Goal: Task Accomplishment & Management: Manage account settings

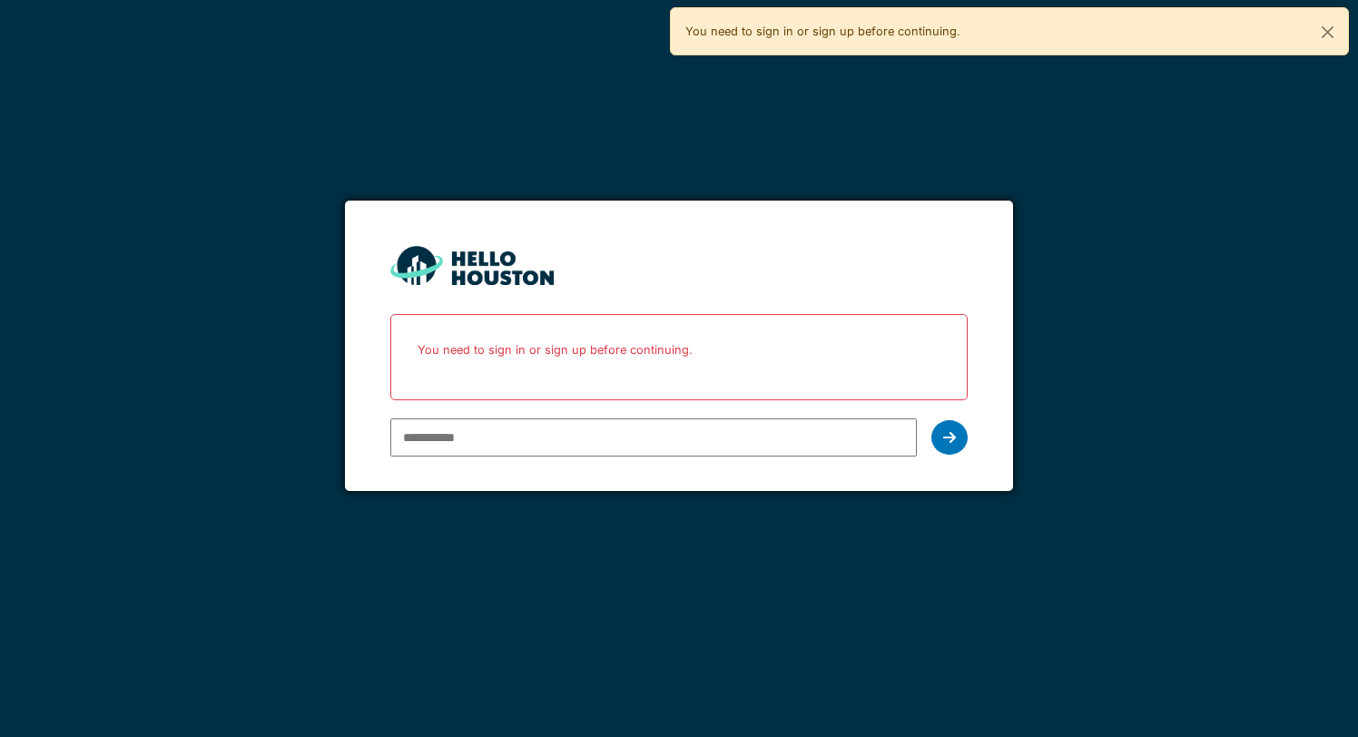
click at [580, 450] on input "email" at bounding box center [653, 438] width 526 height 38
type input "**********"
click at [956, 441] on div at bounding box center [950, 437] width 36 height 35
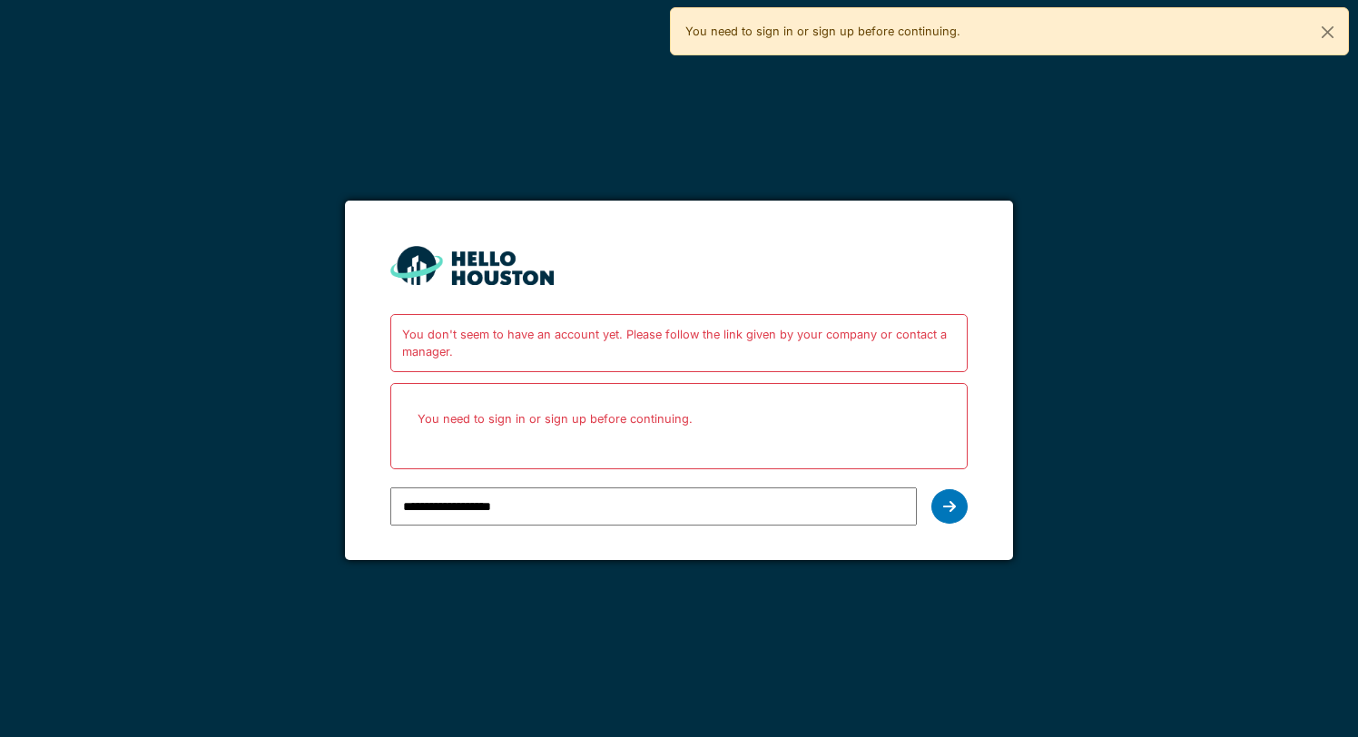
click at [696, 414] on p "You need to sign in or sign up before continuing." at bounding box center [678, 419] width 553 height 48
click at [696, 446] on div "You need to sign in or sign up before continuing." at bounding box center [678, 426] width 577 height 86
click at [1327, 35] on button "Close" at bounding box center [1328, 32] width 41 height 48
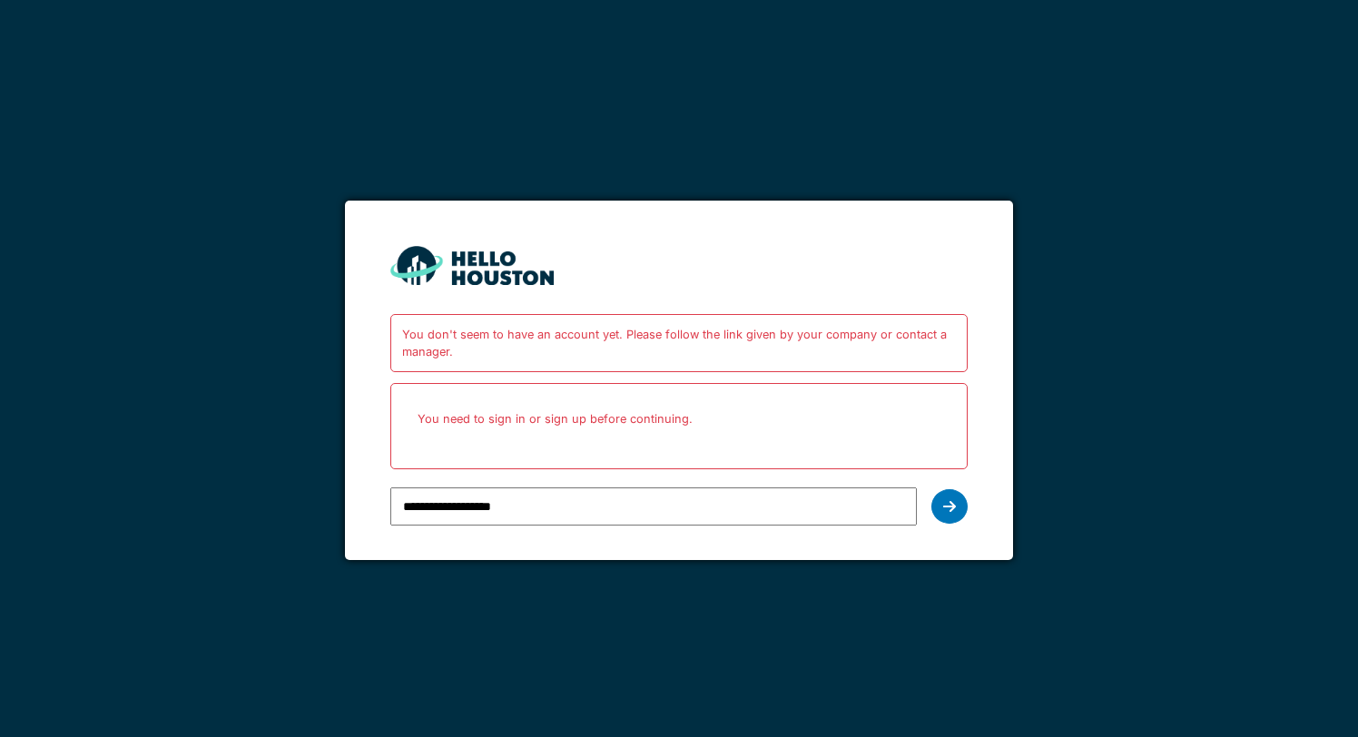
click at [641, 423] on p "You need to sign in or sign up before continuing." at bounding box center [678, 419] width 553 height 48
click at [679, 370] on div "You don't seem to have an account yet. Please follow the link given by your com…" at bounding box center [678, 343] width 577 height 58
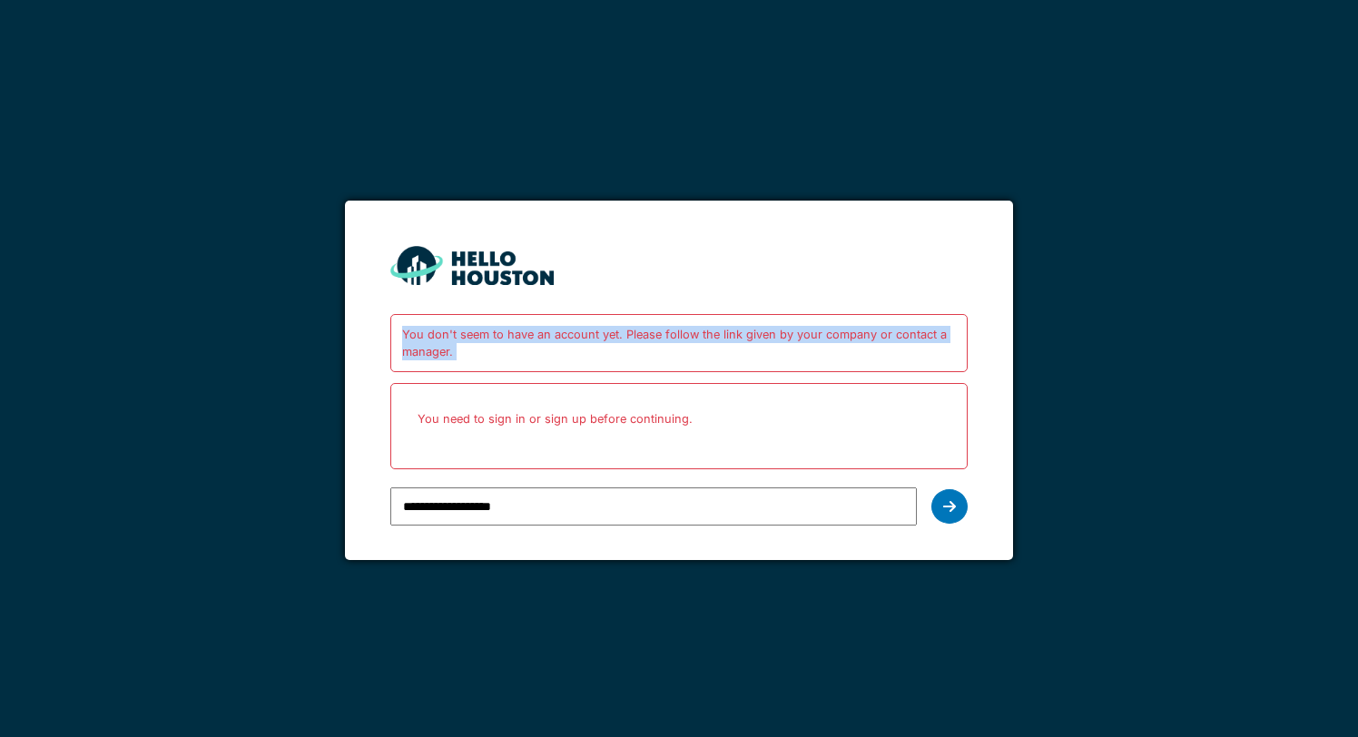
click at [679, 370] on div "You don't seem to have an account yet. Please follow the link given by your com…" at bounding box center [678, 343] width 577 height 58
click at [694, 355] on div "You don't seem to have an account yet. Please follow the link given by your com…" at bounding box center [678, 343] width 577 height 58
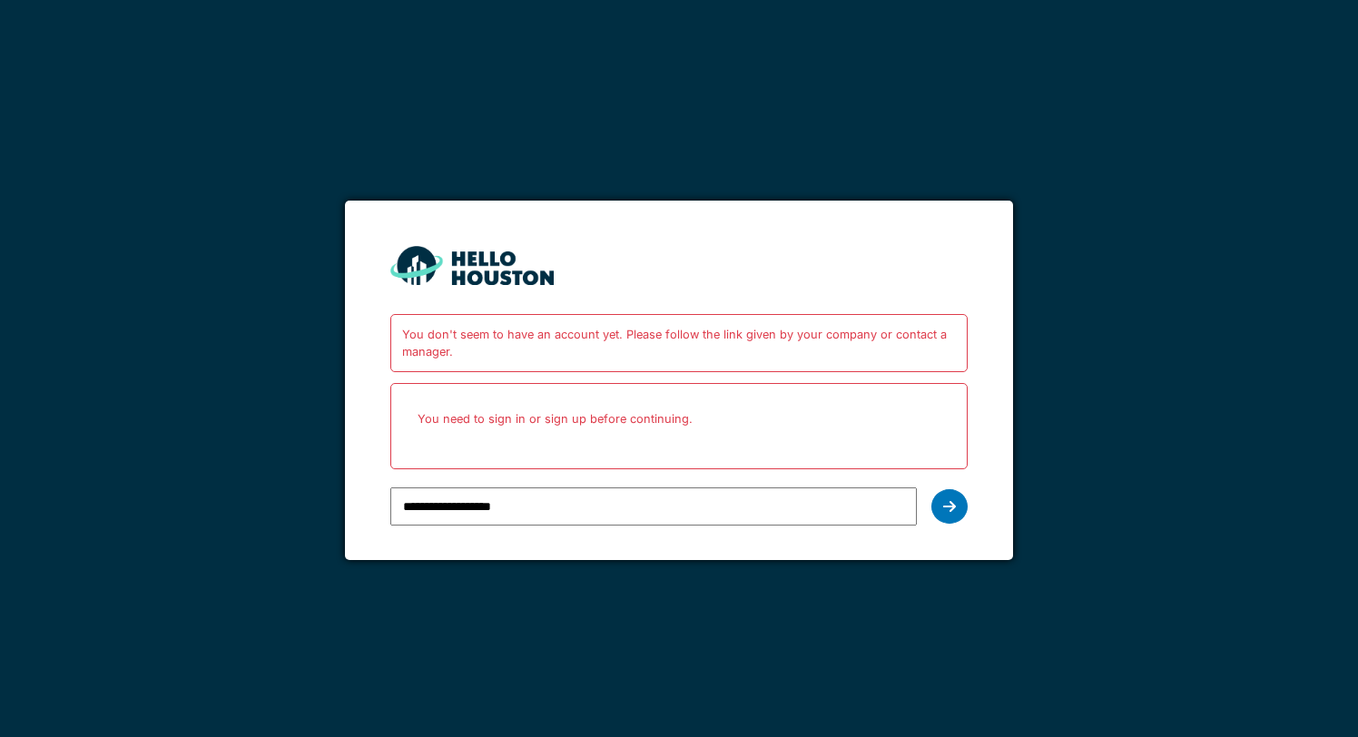
click at [652, 442] on p "You need to sign in or sign up before continuing." at bounding box center [678, 419] width 553 height 48
click at [661, 419] on p "You need to sign in or sign up before continuing." at bounding box center [678, 419] width 553 height 48
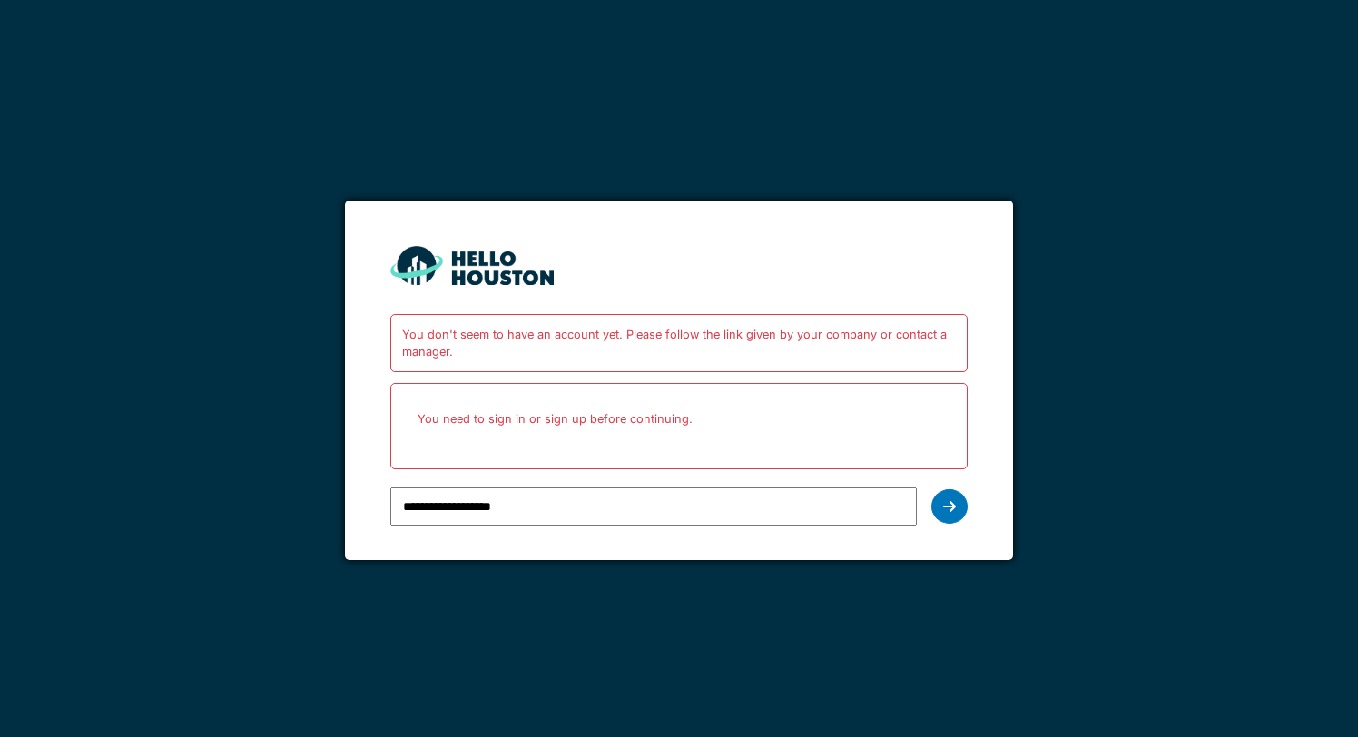
click at [714, 338] on div "You don't seem to have an account yet. Please follow the link given by your com…" at bounding box center [678, 343] width 577 height 58
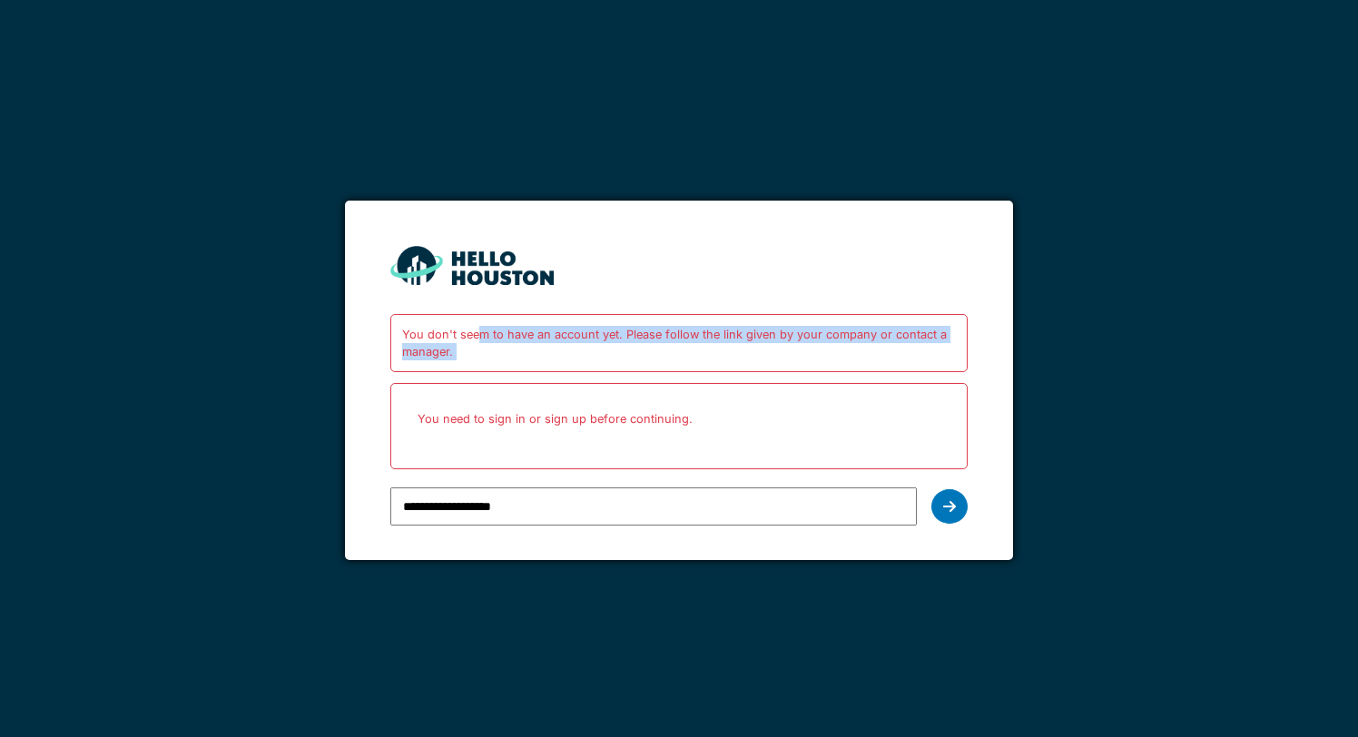
click at [714, 338] on div "You don't seem to have an account yet. Please follow the link given by your com…" at bounding box center [678, 343] width 577 height 58
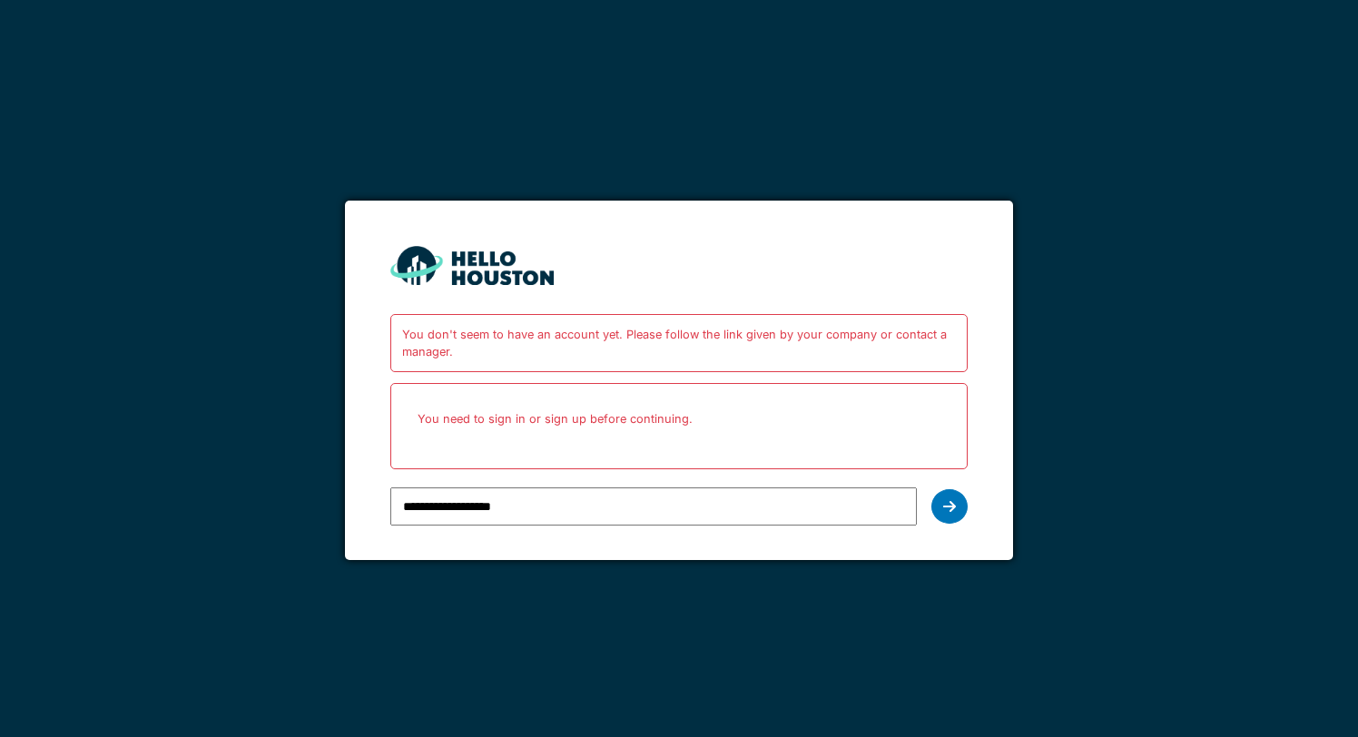
click at [667, 416] on p "You need to sign in or sign up before continuing." at bounding box center [678, 419] width 553 height 48
click at [695, 375] on div "**********" at bounding box center [678, 424] width 577 height 220
click at [735, 314] on div "You don't seem to have an account yet. Please follow the link given by your com…" at bounding box center [678, 343] width 577 height 58
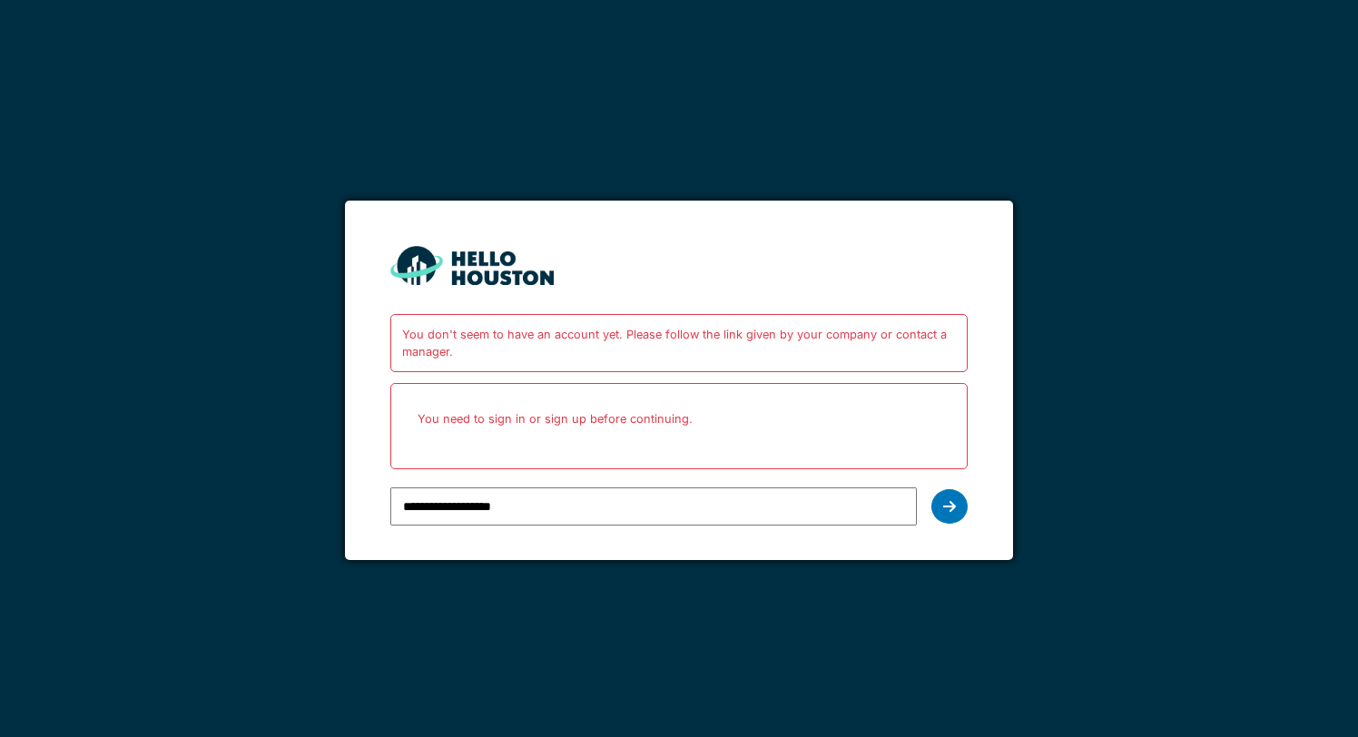
click at [720, 336] on div "You don't seem to have an account yet. Please follow the link given by your com…" at bounding box center [678, 343] width 577 height 58
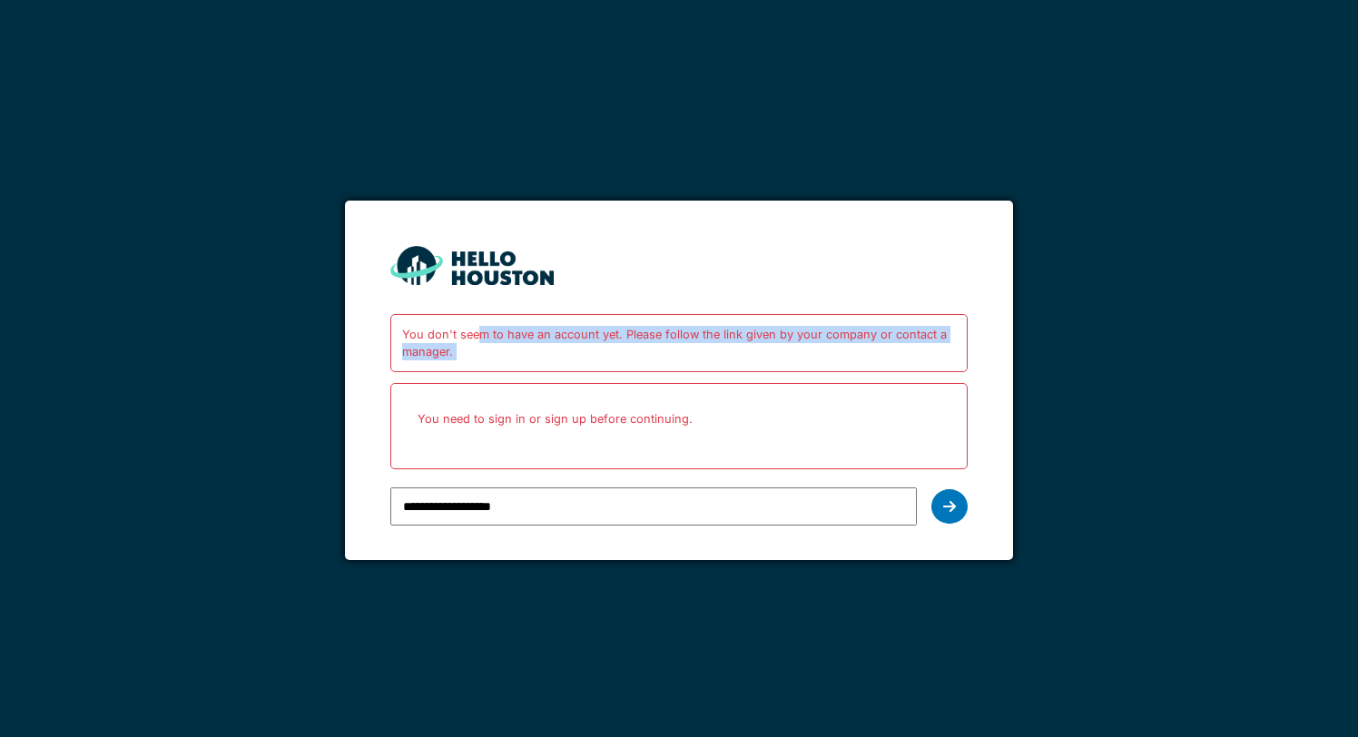
click at [720, 336] on div "You don't seem to have an account yet. Please follow the link given by your com…" at bounding box center [678, 343] width 577 height 58
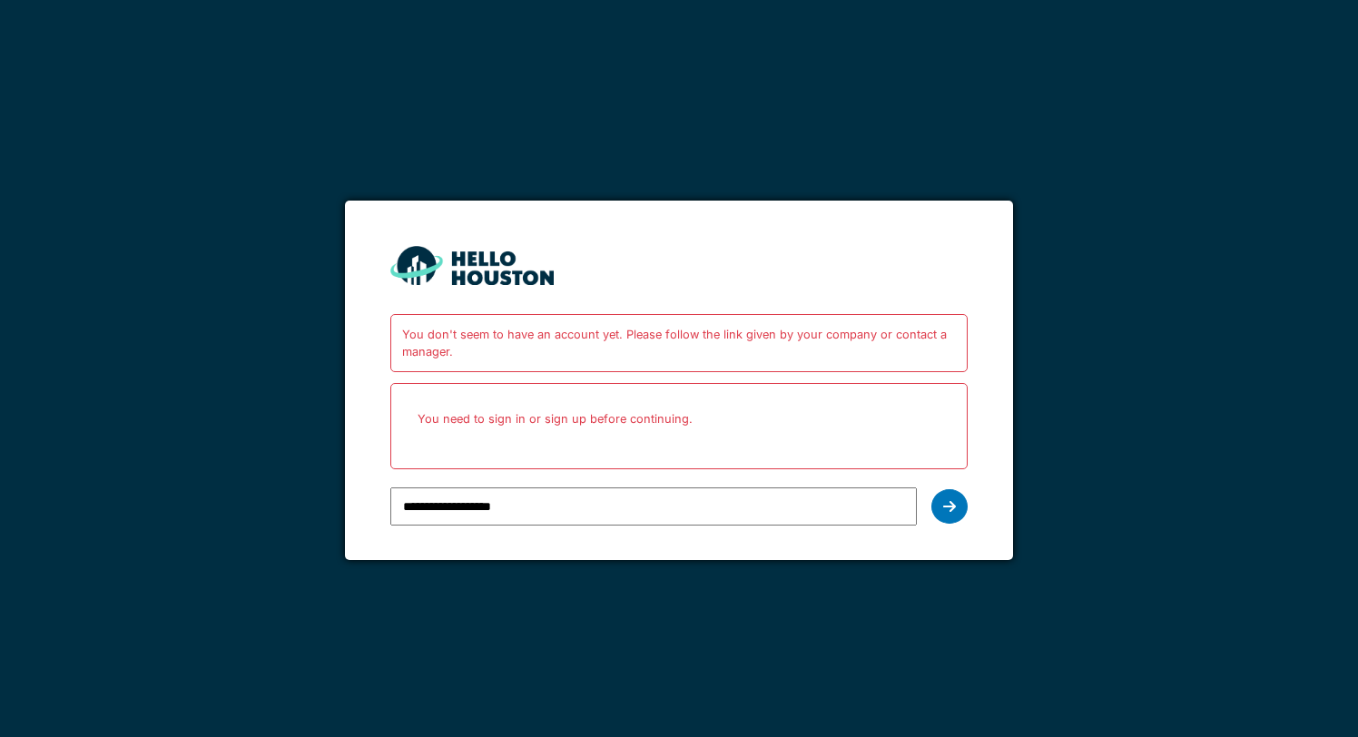
click at [639, 418] on p "You need to sign in or sign up before continuing." at bounding box center [678, 419] width 553 height 48
click at [681, 346] on div "You don't seem to have an account yet. Please follow the link given by your com…" at bounding box center [678, 343] width 577 height 58
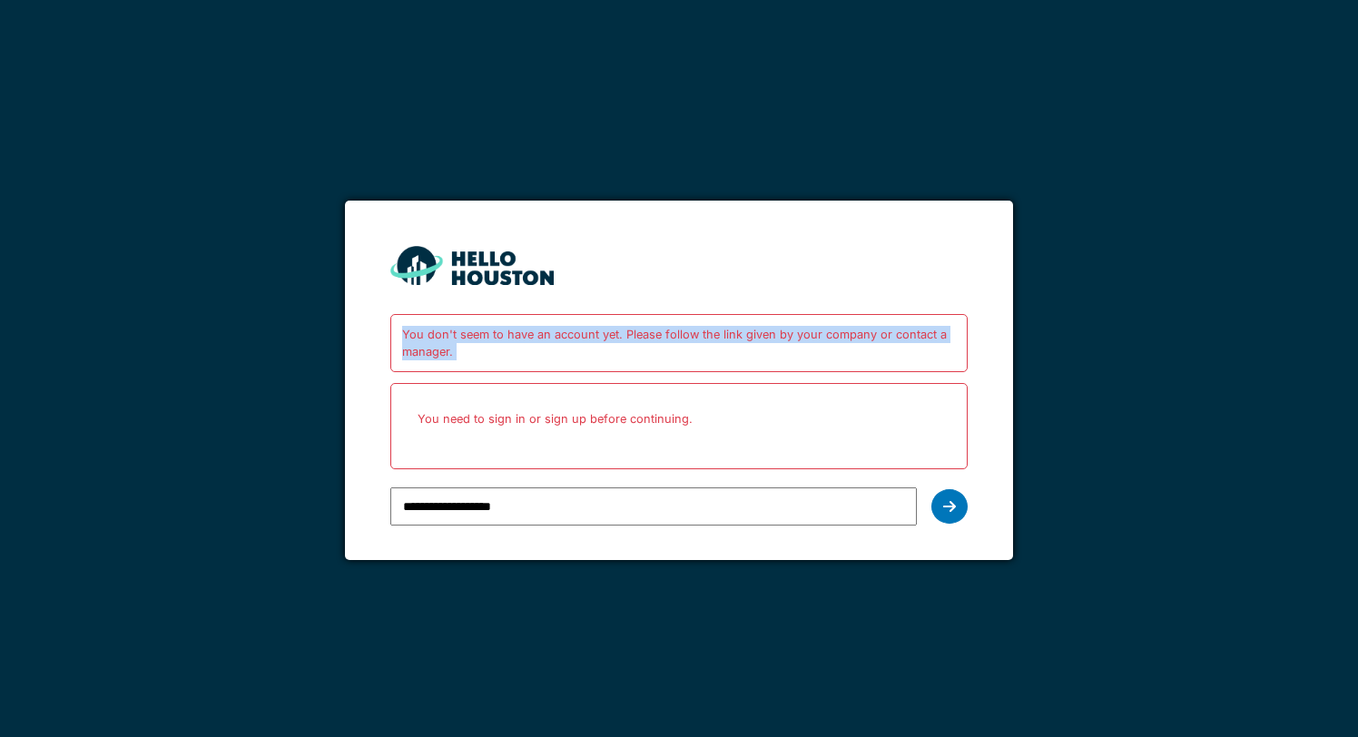
click at [681, 346] on div "You don't seem to have an account yet. Please follow the link given by your com…" at bounding box center [678, 343] width 577 height 58
click at [692, 336] on div "You don't seem to have an account yet. Please follow the link given by your com…" at bounding box center [678, 343] width 577 height 58
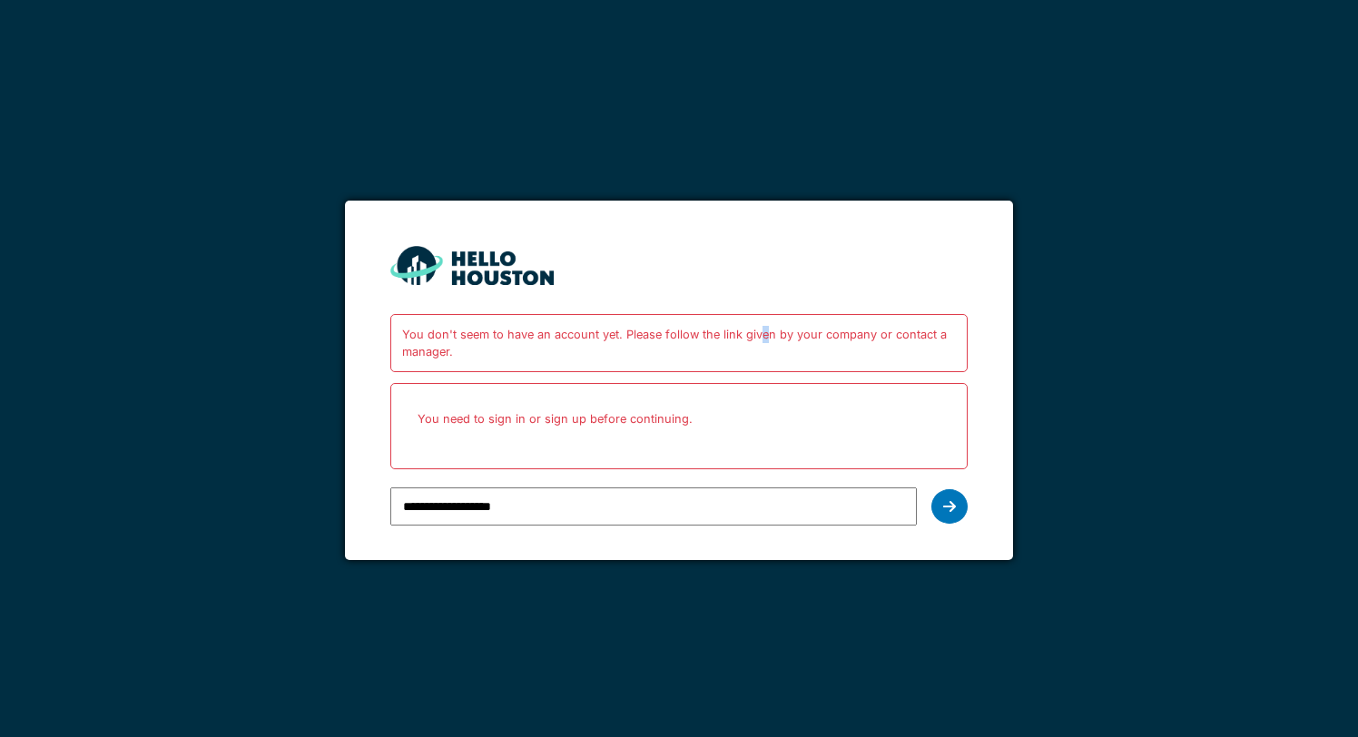
click at [692, 336] on div "You don't seem to have an account yet. Please follow the link given by your com…" at bounding box center [678, 343] width 577 height 58
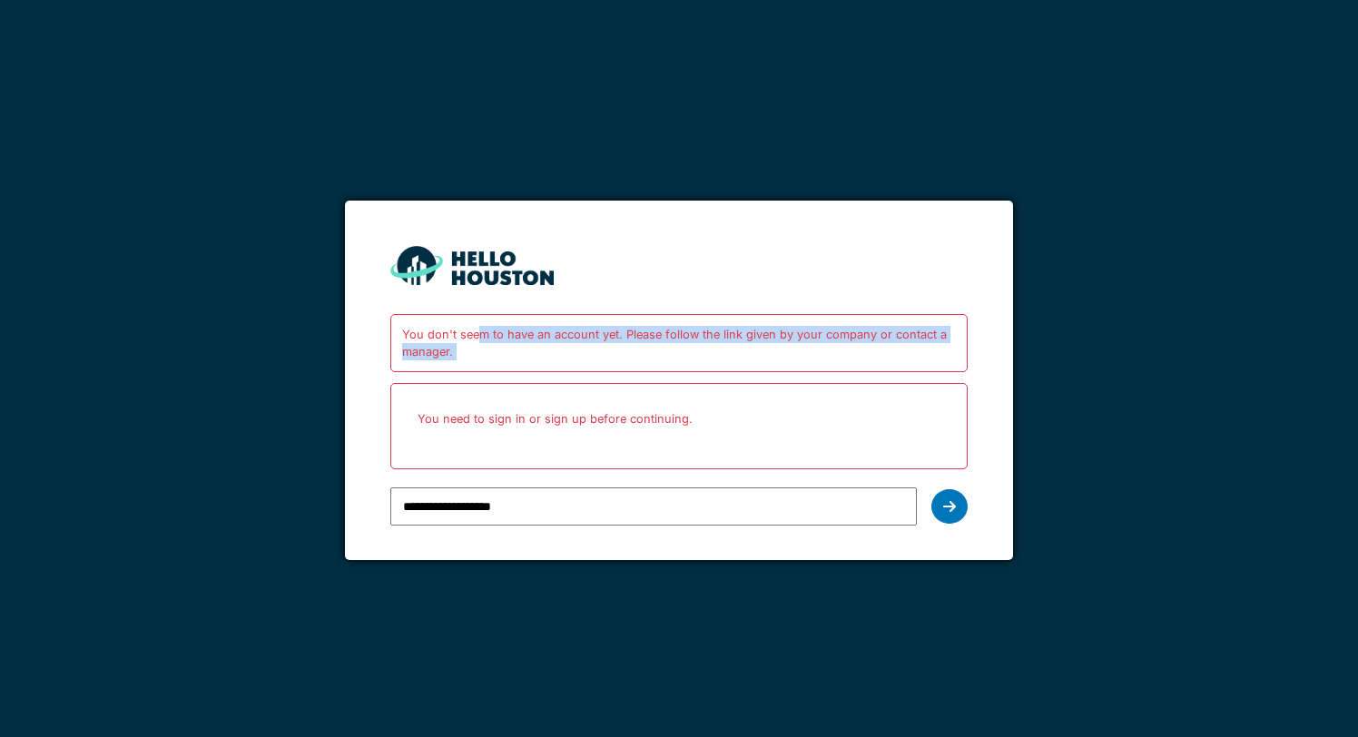
click at [692, 336] on div "You don't seem to have an account yet. Please follow the link given by your com…" at bounding box center [678, 343] width 577 height 58
click at [651, 403] on p "You need to sign in or sign up before continuing." at bounding box center [678, 419] width 553 height 48
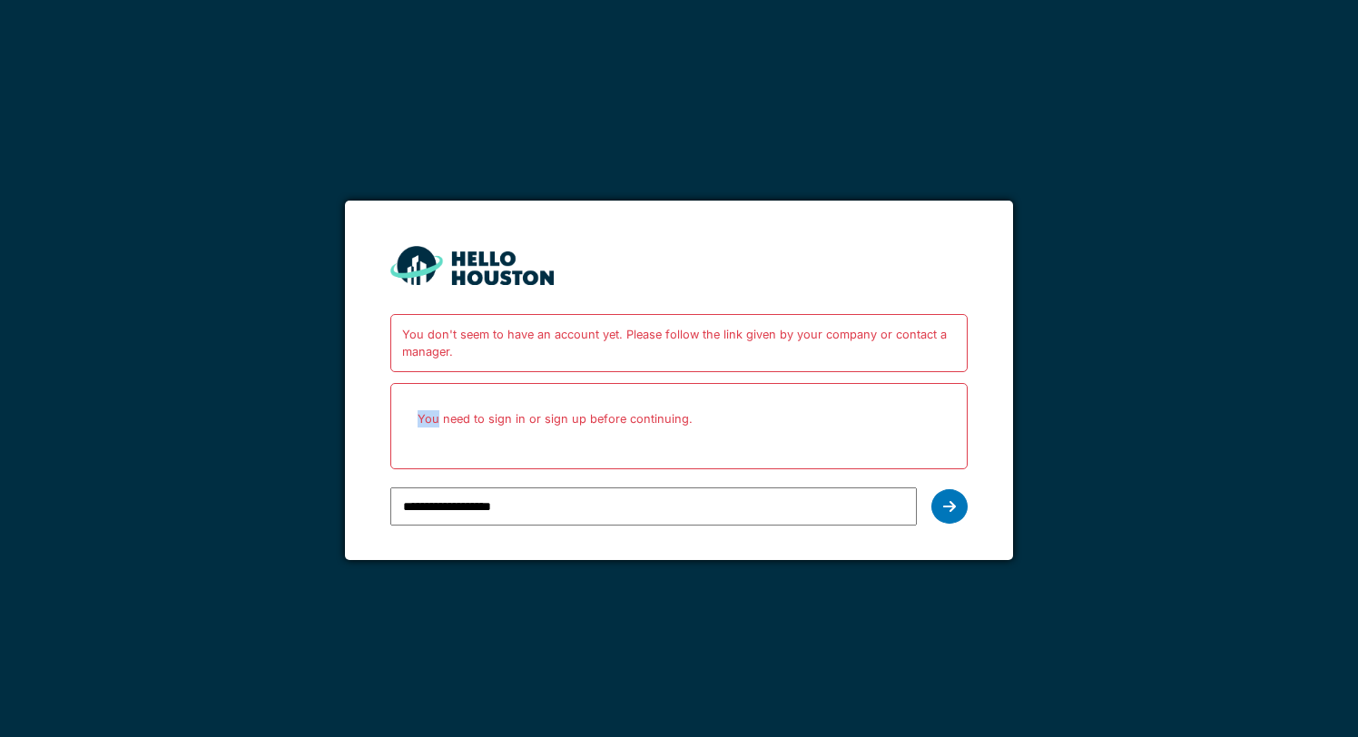
click at [651, 403] on p "You need to sign in or sign up before continuing." at bounding box center [678, 419] width 553 height 48
click at [667, 322] on div "You don't seem to have an account yet. Please follow the link given by your com…" at bounding box center [678, 343] width 577 height 58
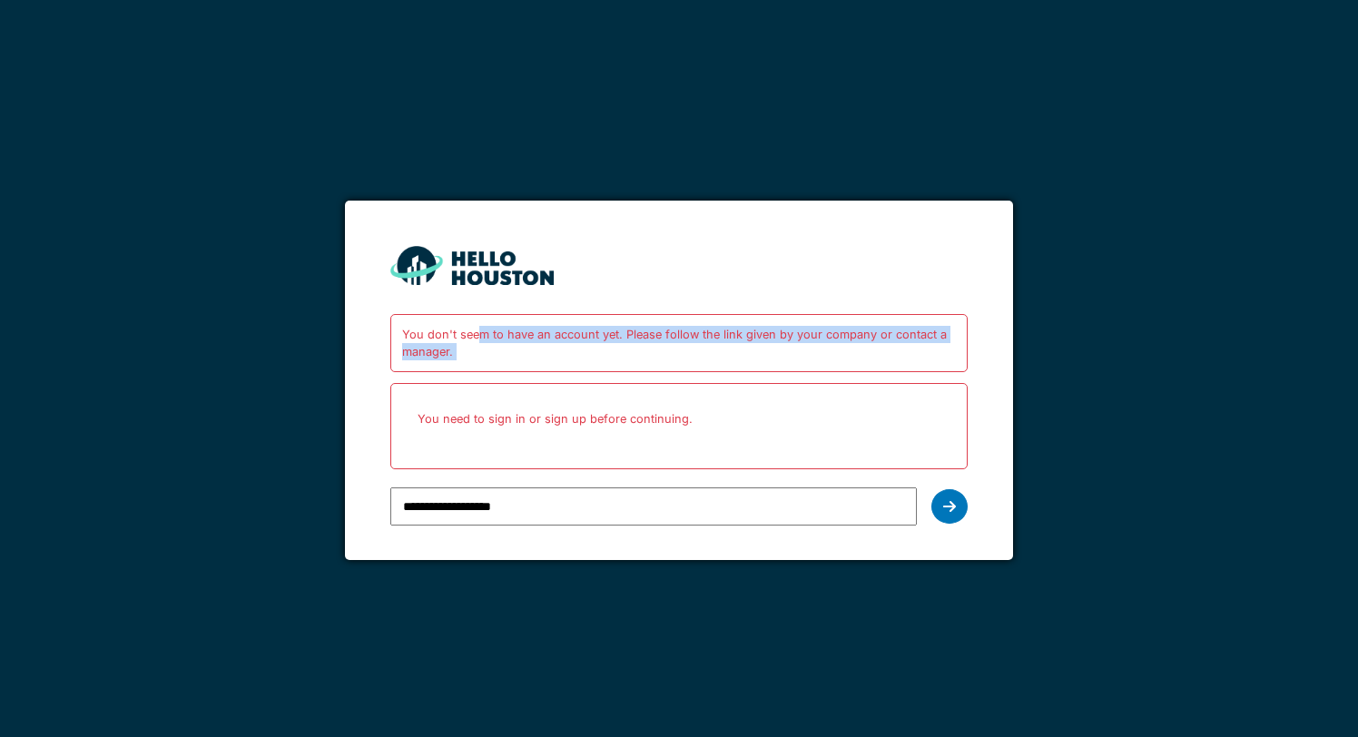
click at [667, 322] on div "You don't seem to have an account yet. Please follow the link given by your com…" at bounding box center [678, 343] width 577 height 58
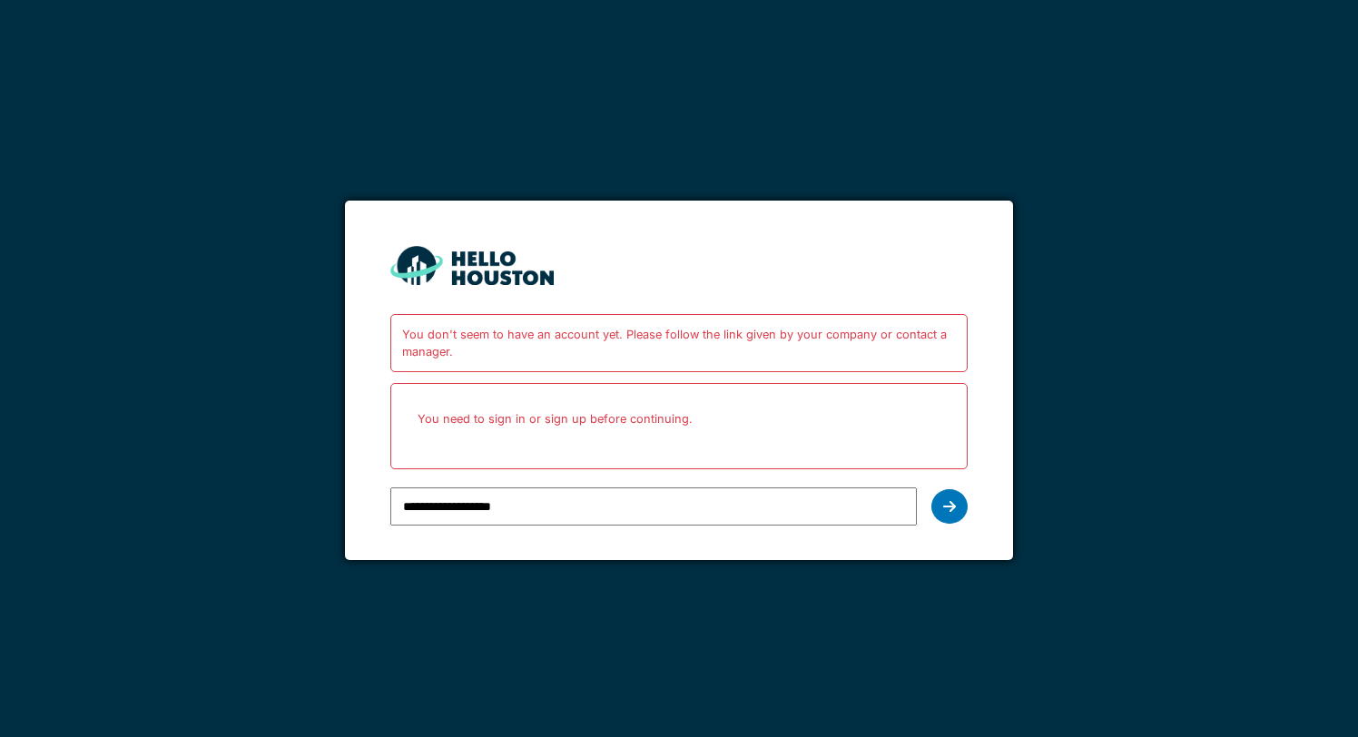
click at [643, 415] on p "You need to sign in or sign up before continuing." at bounding box center [678, 419] width 553 height 48
click at [693, 334] on div "You don't seem to have an account yet. Please follow the link given by your com…" at bounding box center [678, 343] width 577 height 58
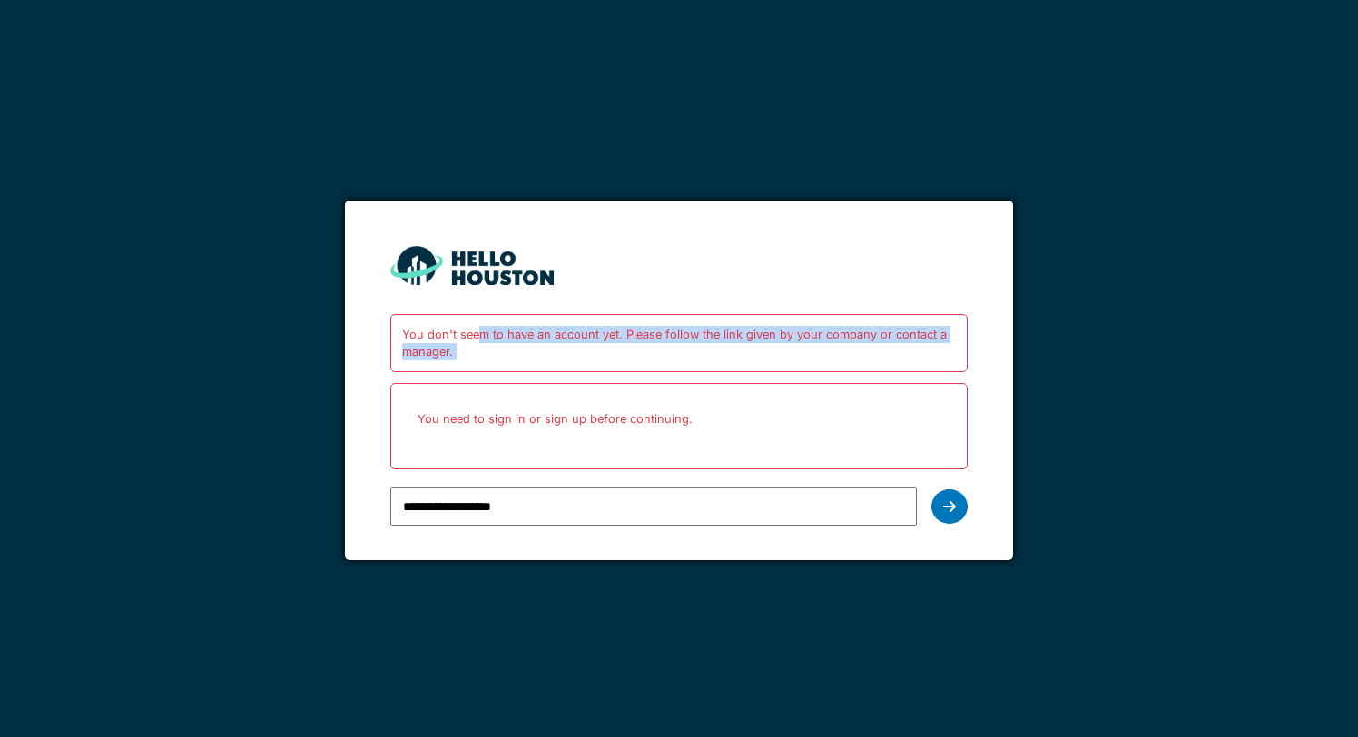
click at [693, 334] on div "You don't seem to have an account yet. Please follow the link given by your com…" at bounding box center [678, 343] width 577 height 58
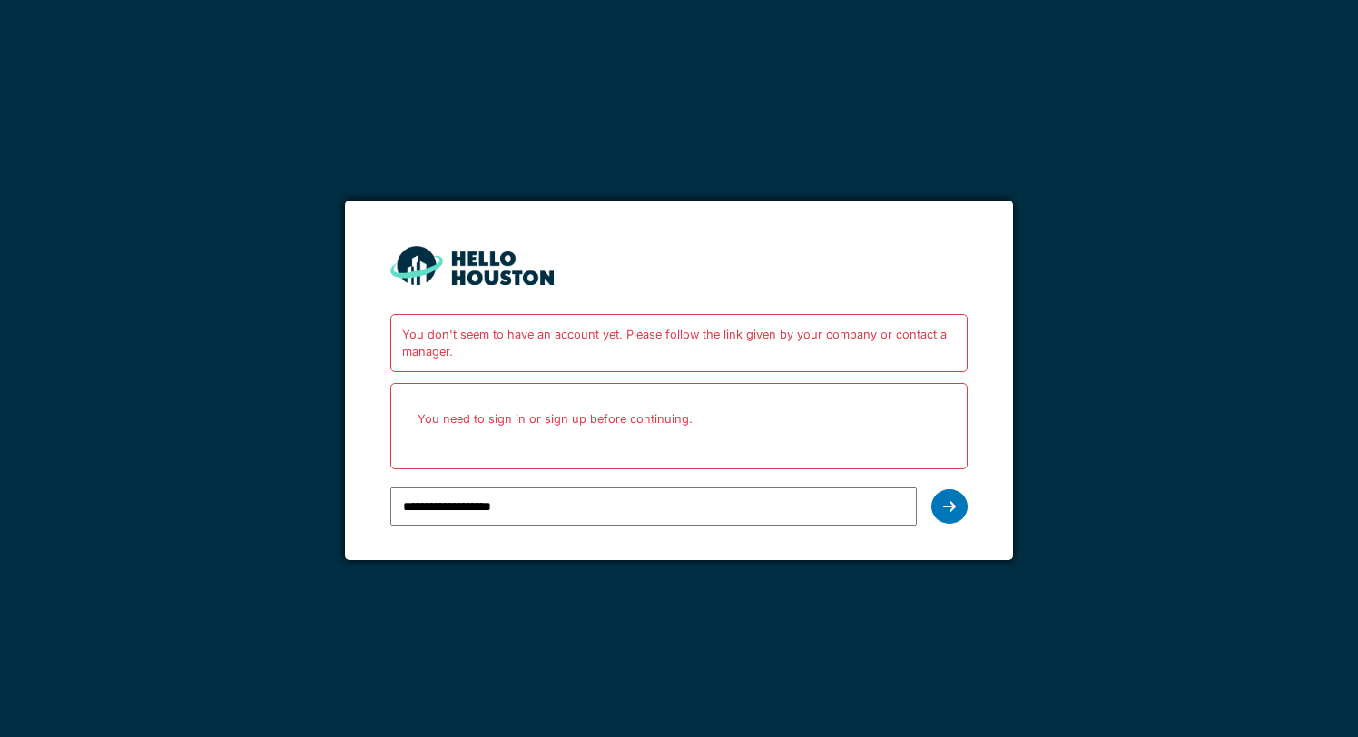
click at [638, 431] on p "You need to sign in or sign up before continuing." at bounding box center [678, 419] width 553 height 48
click at [640, 429] on p "You need to sign in or sign up before continuing." at bounding box center [678, 419] width 553 height 48
click at [696, 349] on div "You don't seem to have an account yet. Please follow the link given by your com…" at bounding box center [678, 343] width 577 height 58
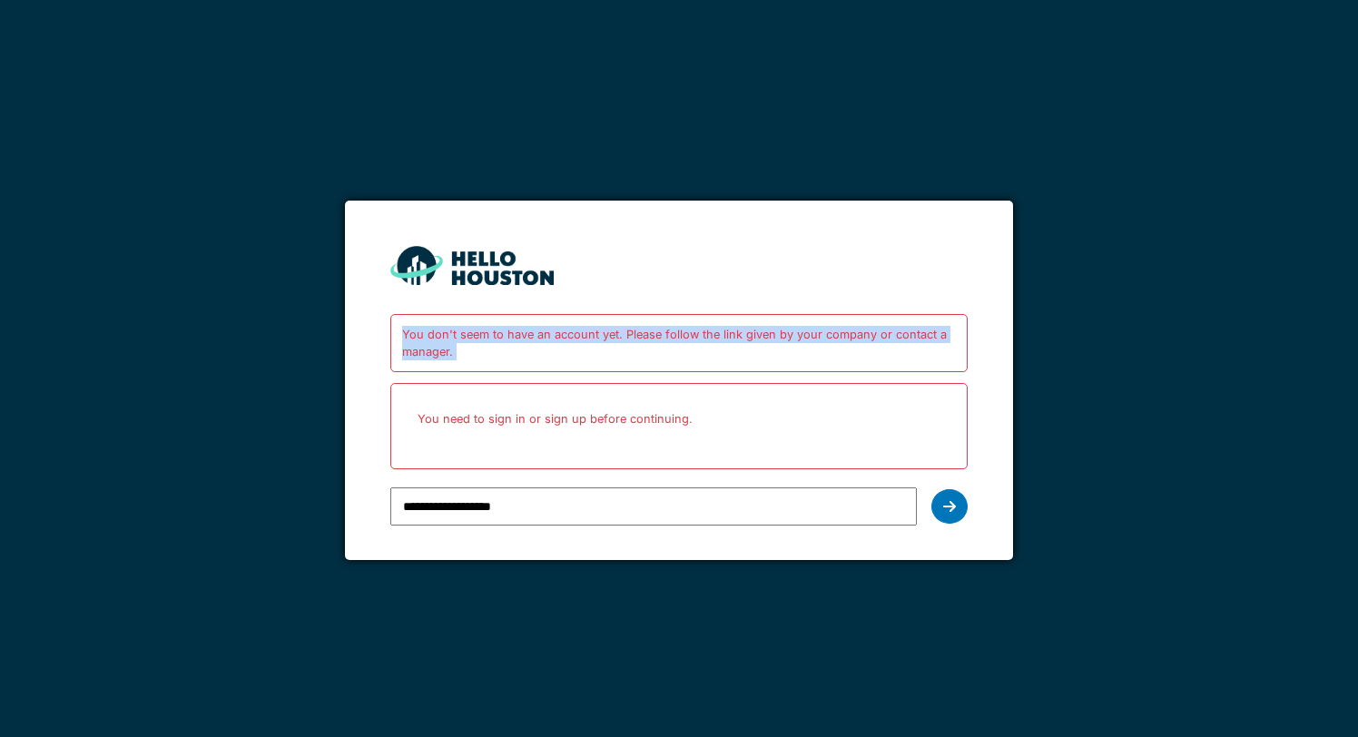
click at [696, 349] on div "You don't seem to have an account yet. Please follow the link given by your com…" at bounding box center [678, 343] width 577 height 58
click at [702, 344] on div "You don't seem to have an account yet. Please follow the link given by your com…" at bounding box center [678, 343] width 577 height 58
click at [666, 396] on p "You need to sign in or sign up before continuing." at bounding box center [678, 419] width 553 height 48
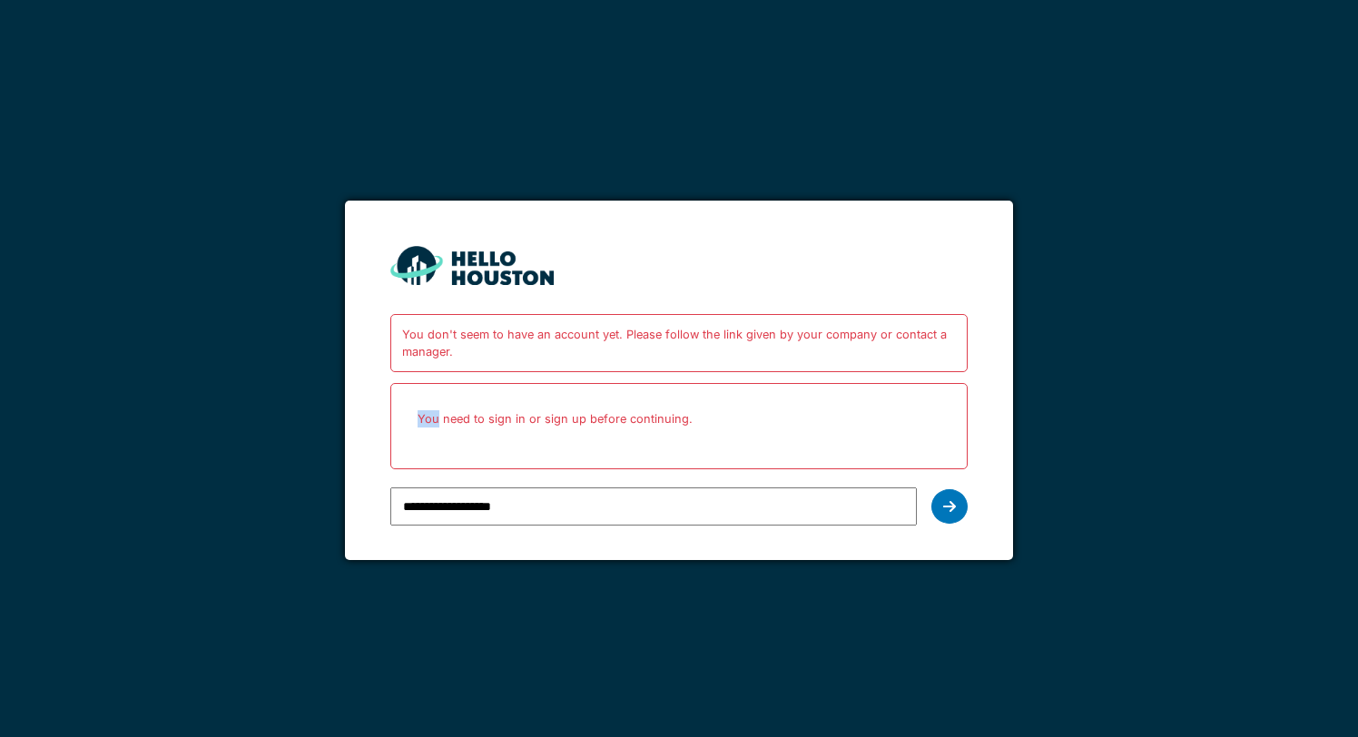
click at [666, 396] on p "You need to sign in or sign up before continuing." at bounding box center [678, 419] width 553 height 48
click at [656, 430] on p "You need to sign in or sign up before continuing." at bounding box center [678, 419] width 553 height 48
click at [659, 428] on p "You need to sign in or sign up before continuing." at bounding box center [678, 419] width 553 height 48
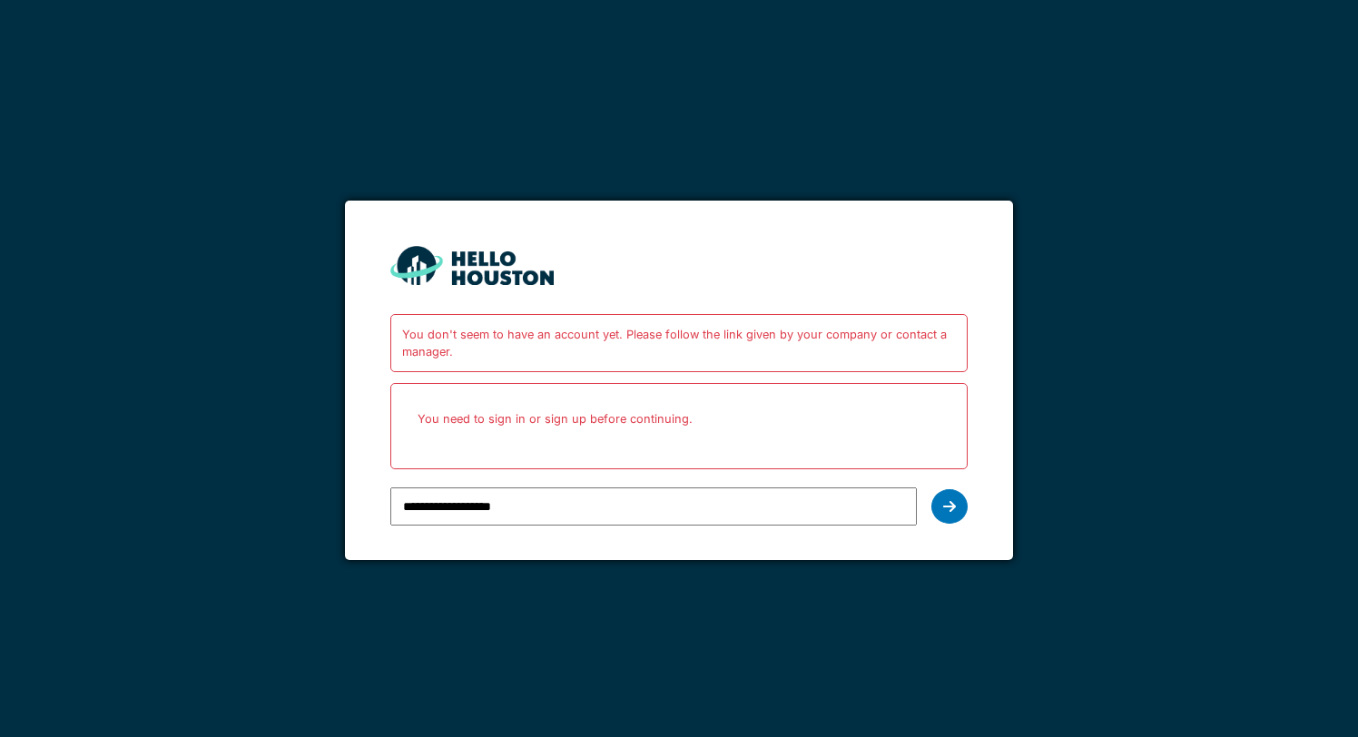
click at [659, 428] on p "You need to sign in or sign up before continuing." at bounding box center [678, 419] width 553 height 48
click at [683, 346] on div "You don't seem to have an account yet. Please follow the link given by your com…" at bounding box center [678, 343] width 577 height 58
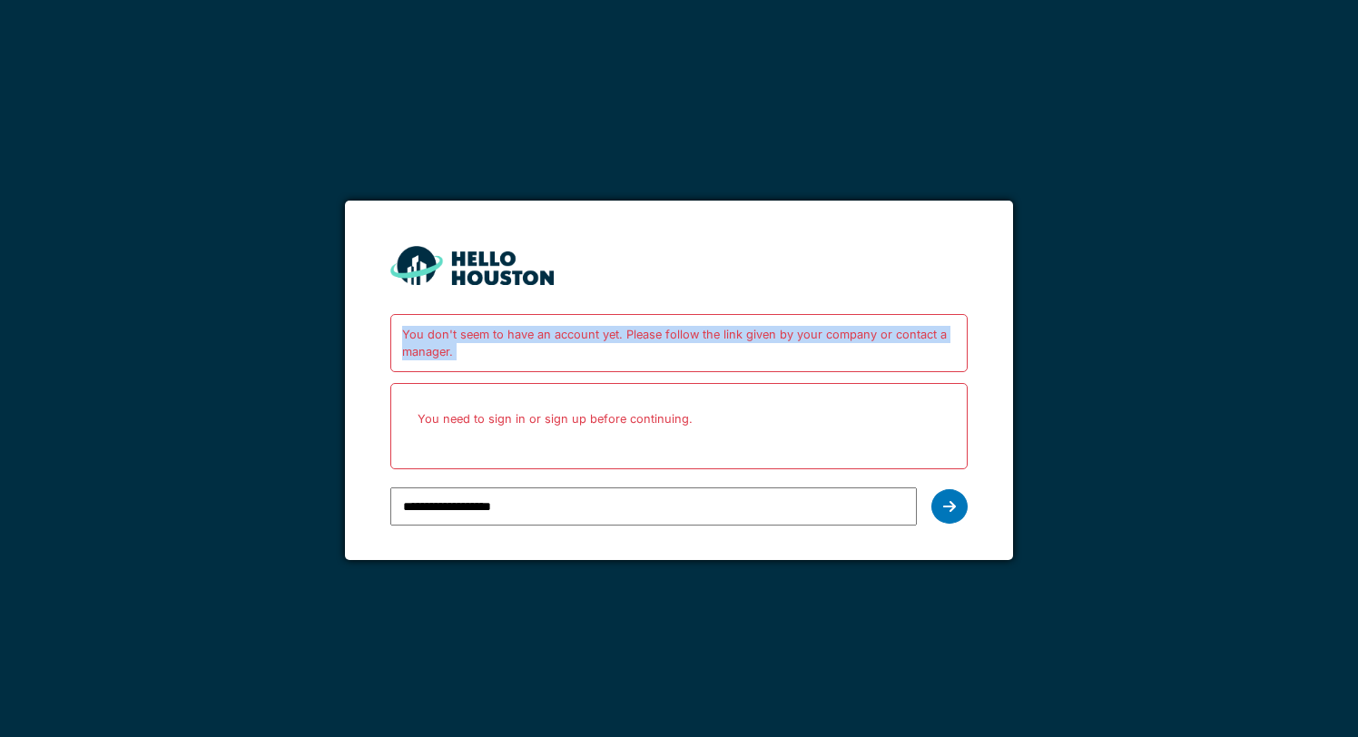
click at [683, 346] on div "You don't seem to have an account yet. Please follow the link given by your com…" at bounding box center [678, 343] width 577 height 58
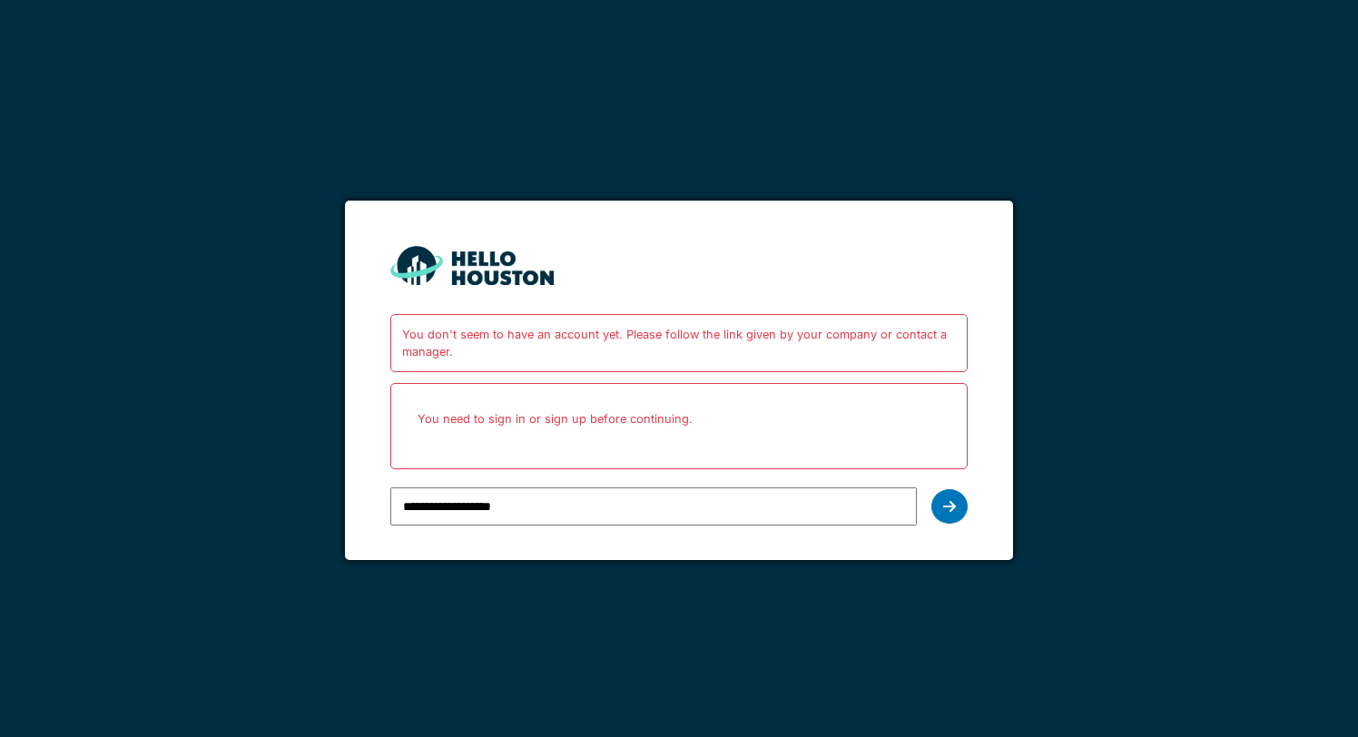
click at [637, 430] on p "You need to sign in or sign up before continuing." at bounding box center [678, 419] width 553 height 48
click at [704, 432] on p "You need to sign in or sign up before continuing." at bounding box center [678, 419] width 553 height 48
